Goal: Check status: Check status

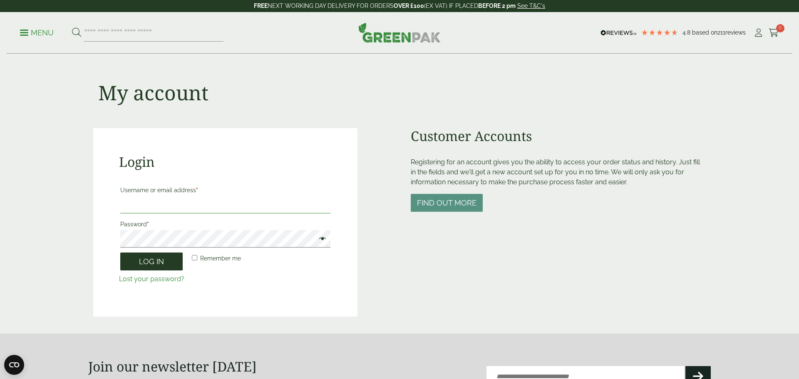
type input "**********"
click at [163, 264] on button "Log in" at bounding box center [151, 261] width 62 height 18
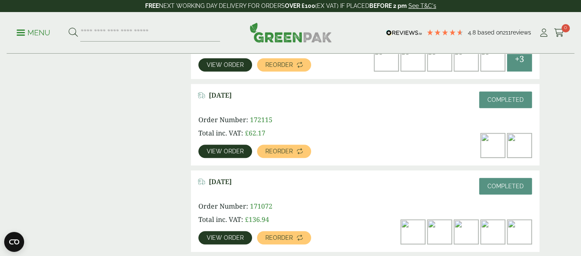
scroll to position [366, 0]
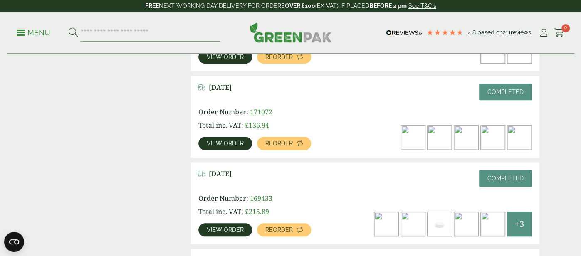
click at [235, 230] on span "View order" at bounding box center [225, 230] width 37 height 6
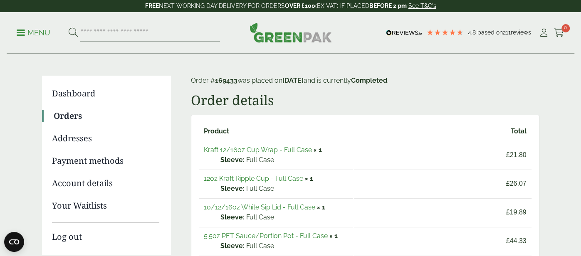
scroll to position [49, 0]
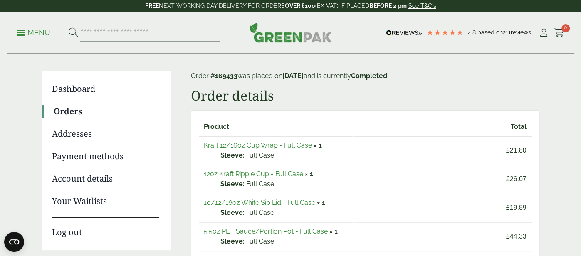
click at [286, 175] on link "12oz Kraft Ripple Cup - Full Case" at bounding box center [253, 174] width 99 height 8
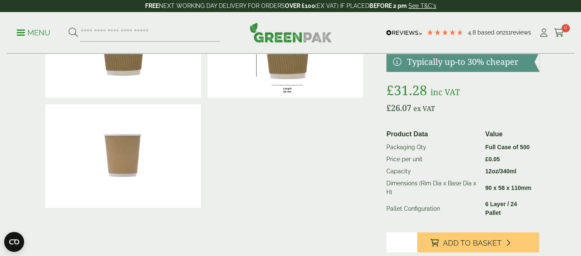
scroll to position [92, 0]
